Goal: Information Seeking & Learning: Understand process/instructions

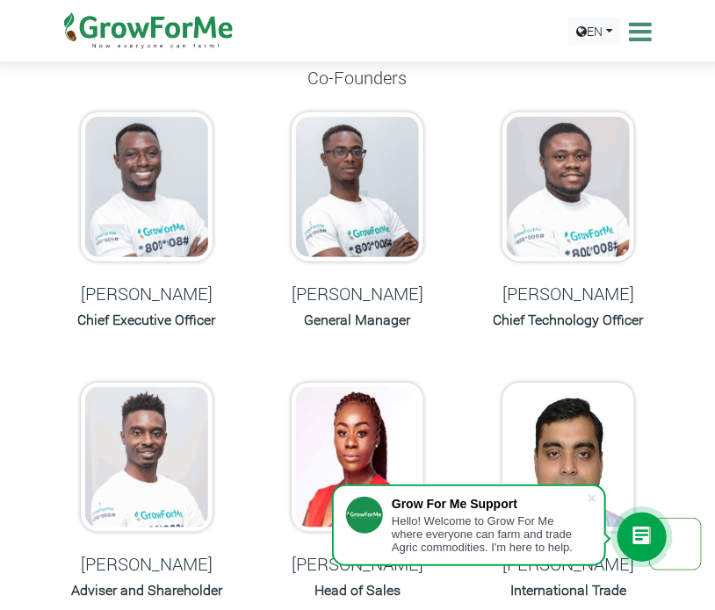
scroll to position [176, 0]
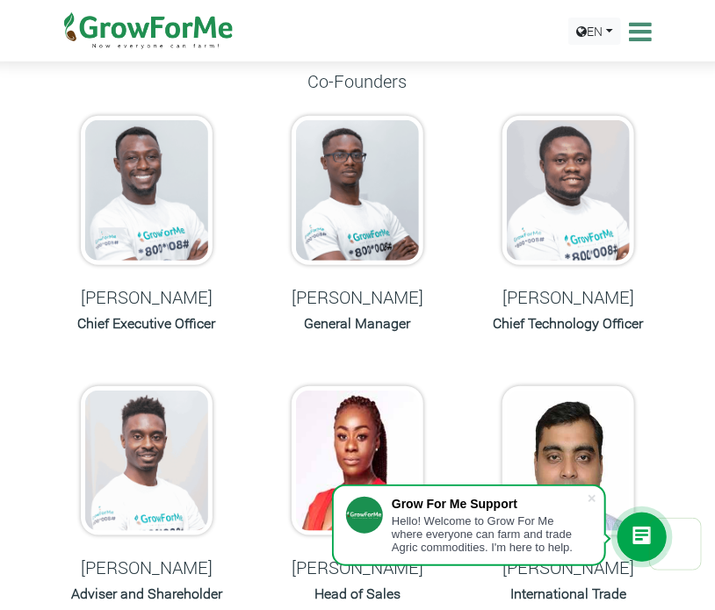
click at [631, 24] on icon at bounding box center [637, 31] width 27 height 26
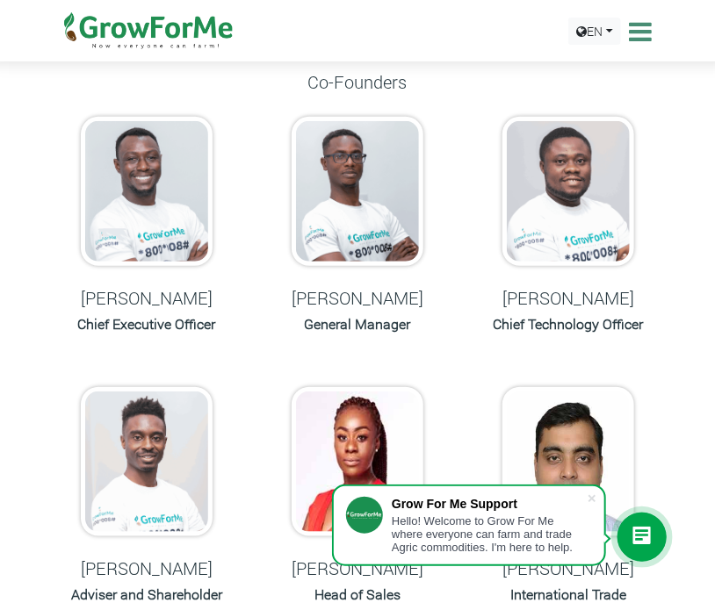
scroll to position [0, 0]
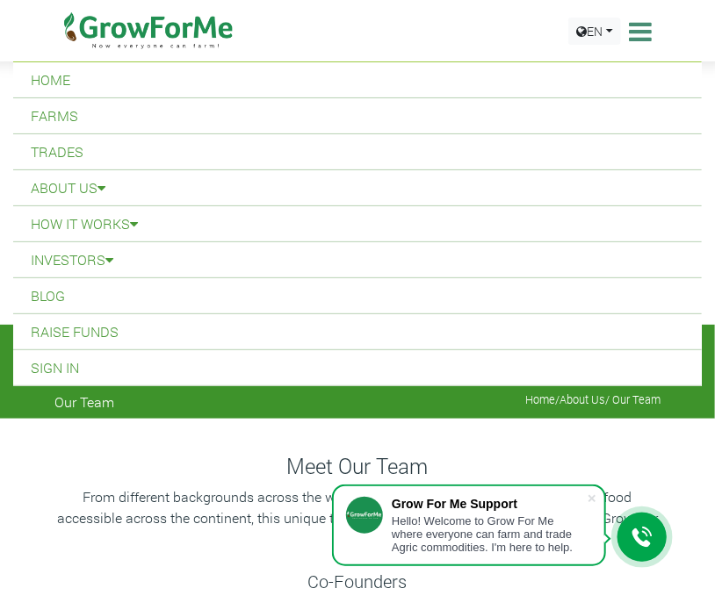
click at [641, 24] on icon at bounding box center [637, 31] width 27 height 26
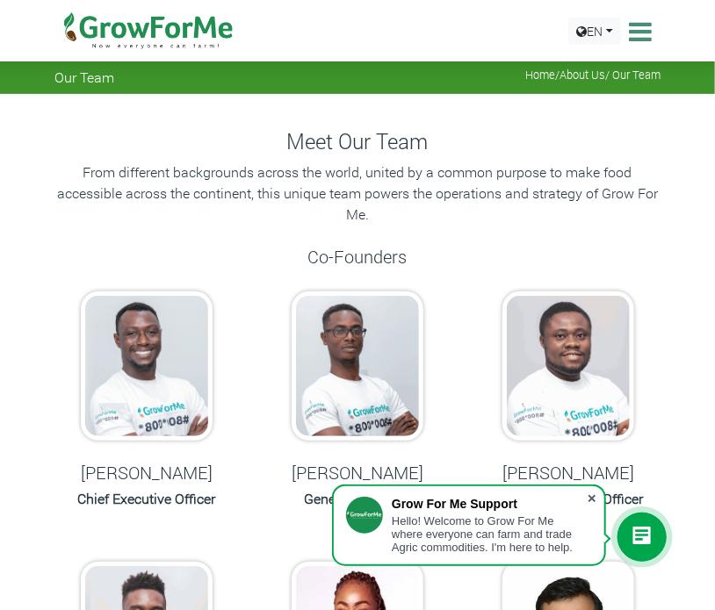
click at [594, 493] on span at bounding box center [592, 499] width 18 height 18
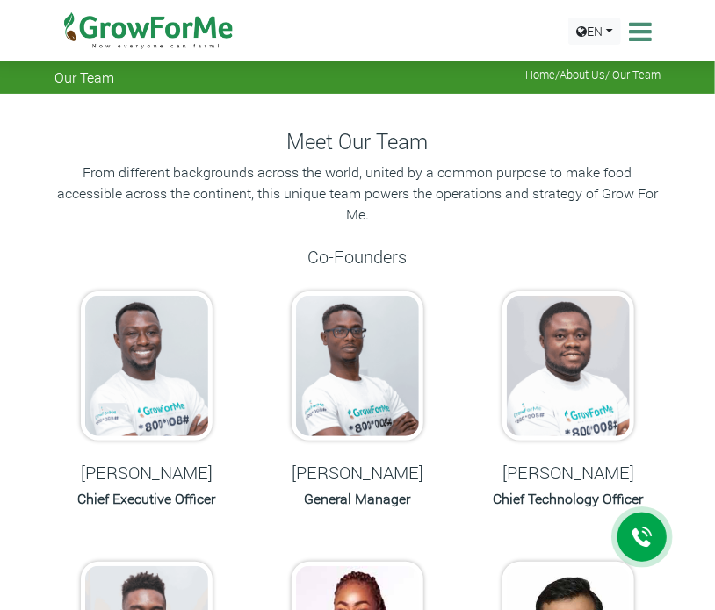
click at [636, 37] on icon at bounding box center [637, 31] width 27 height 26
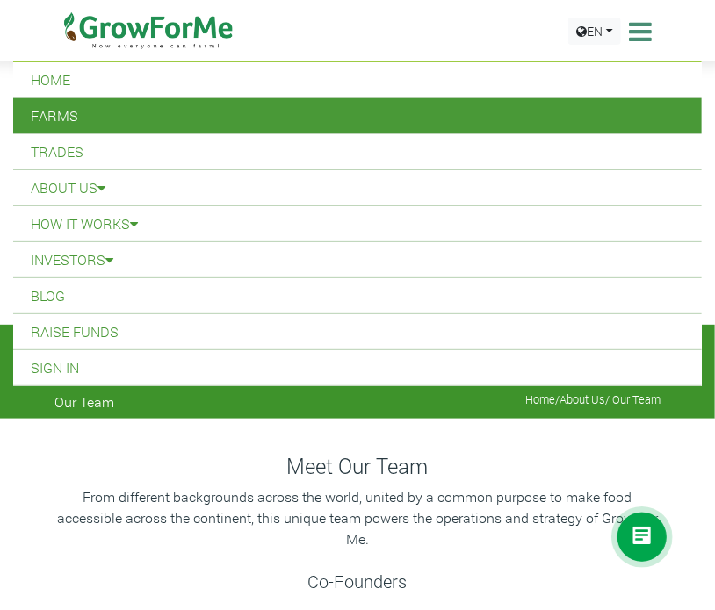
click at [53, 121] on link "Farms" at bounding box center [357, 115] width 689 height 35
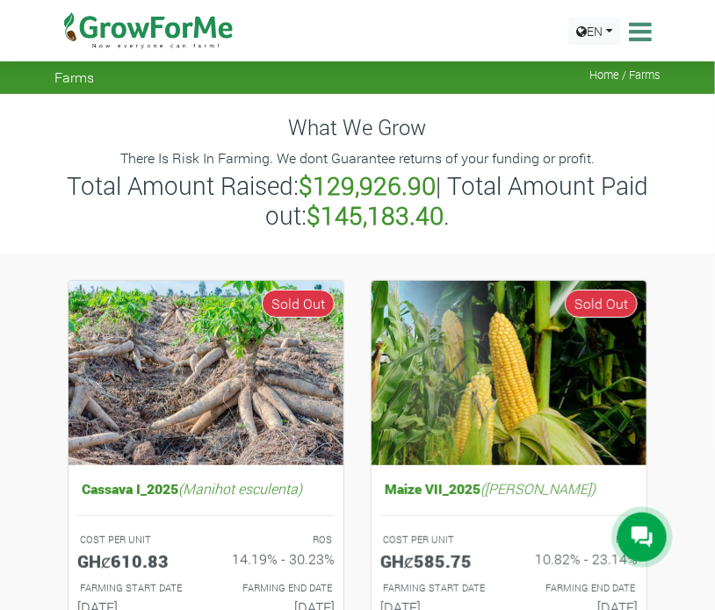
click at [627, 50] on div "EN English French" at bounding box center [610, 31] width 92 height 62
click at [629, 47] on div "EN English French" at bounding box center [610, 31] width 92 height 62
click at [635, 37] on icon at bounding box center [637, 31] width 27 height 26
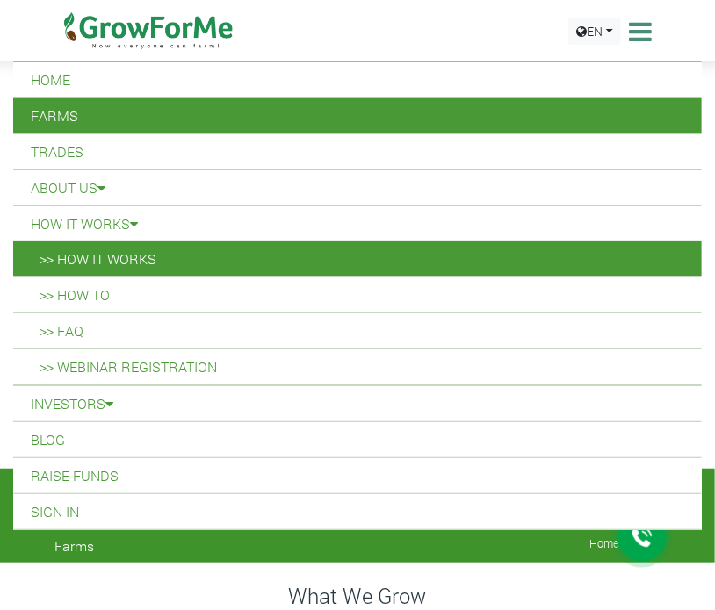
click at [100, 256] on link ">> How it Works" at bounding box center [357, 259] width 689 height 35
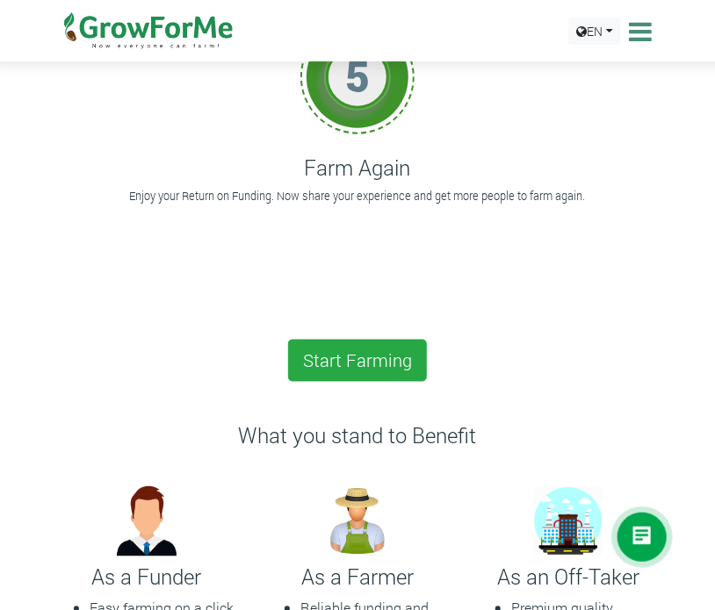
click at [634, 37] on icon at bounding box center [637, 31] width 27 height 26
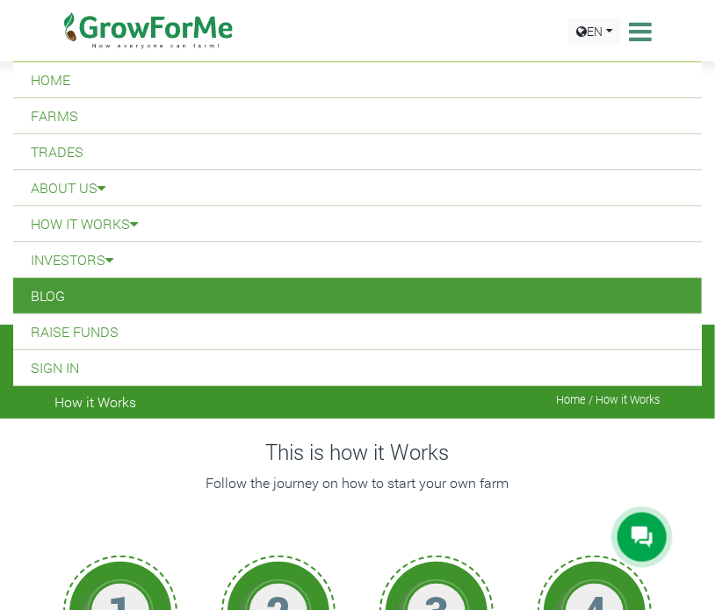
click at [63, 299] on link "Blog" at bounding box center [357, 295] width 689 height 35
